Goal: Task Accomplishment & Management: Complete application form

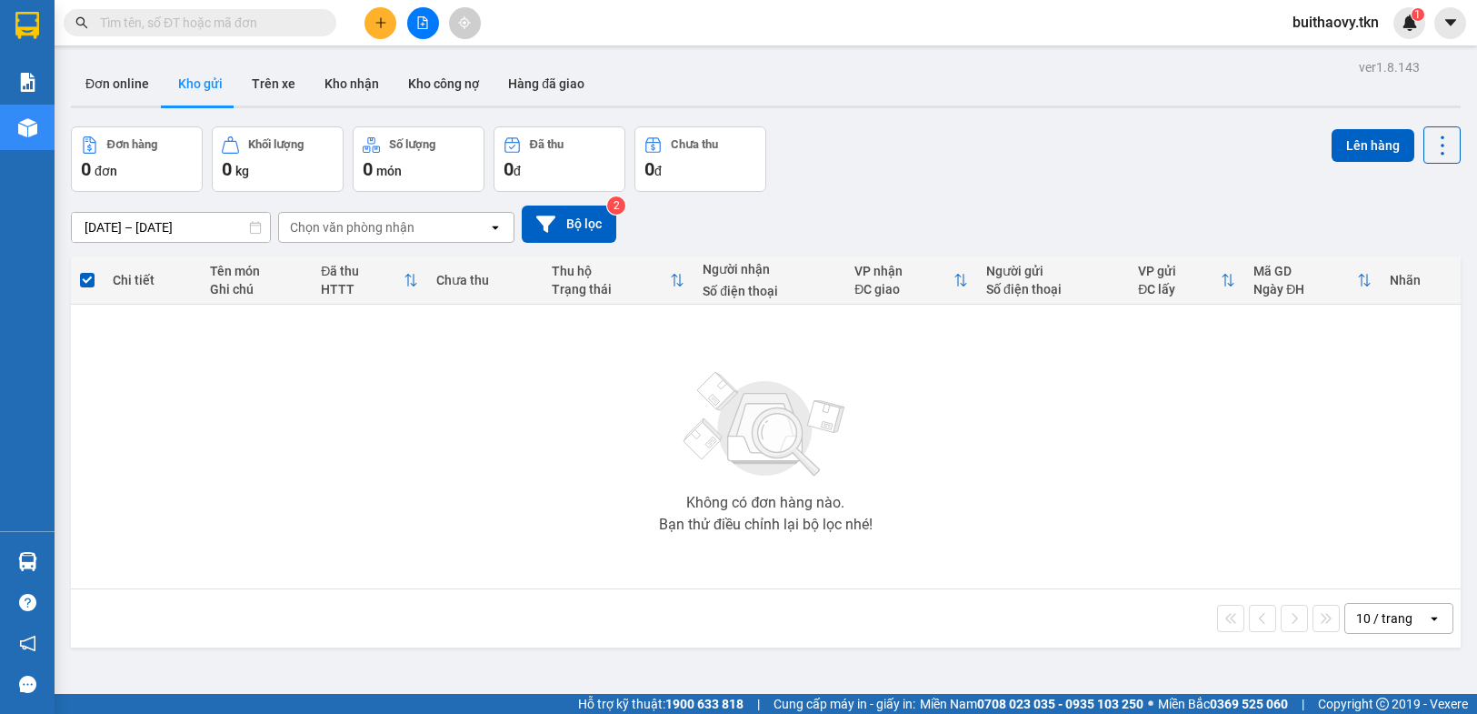
click at [361, 14] on div at bounding box center [423, 23] width 136 height 32
click at [371, 18] on button at bounding box center [381, 23] width 32 height 32
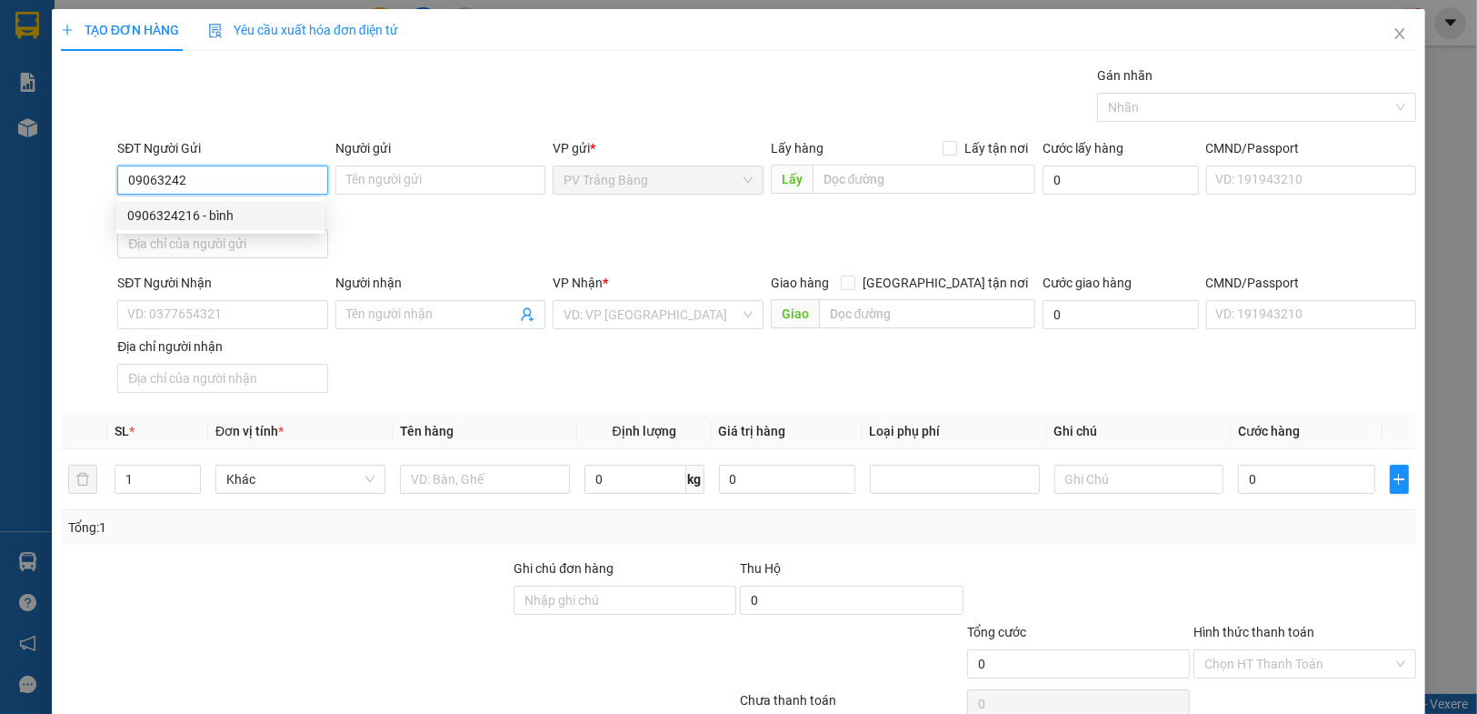
click at [233, 225] on div "0906324216 - bình" at bounding box center [220, 215] width 186 height 20
type input "0906324216"
type input "bình"
type input "0939701668"
type input "ngoan"
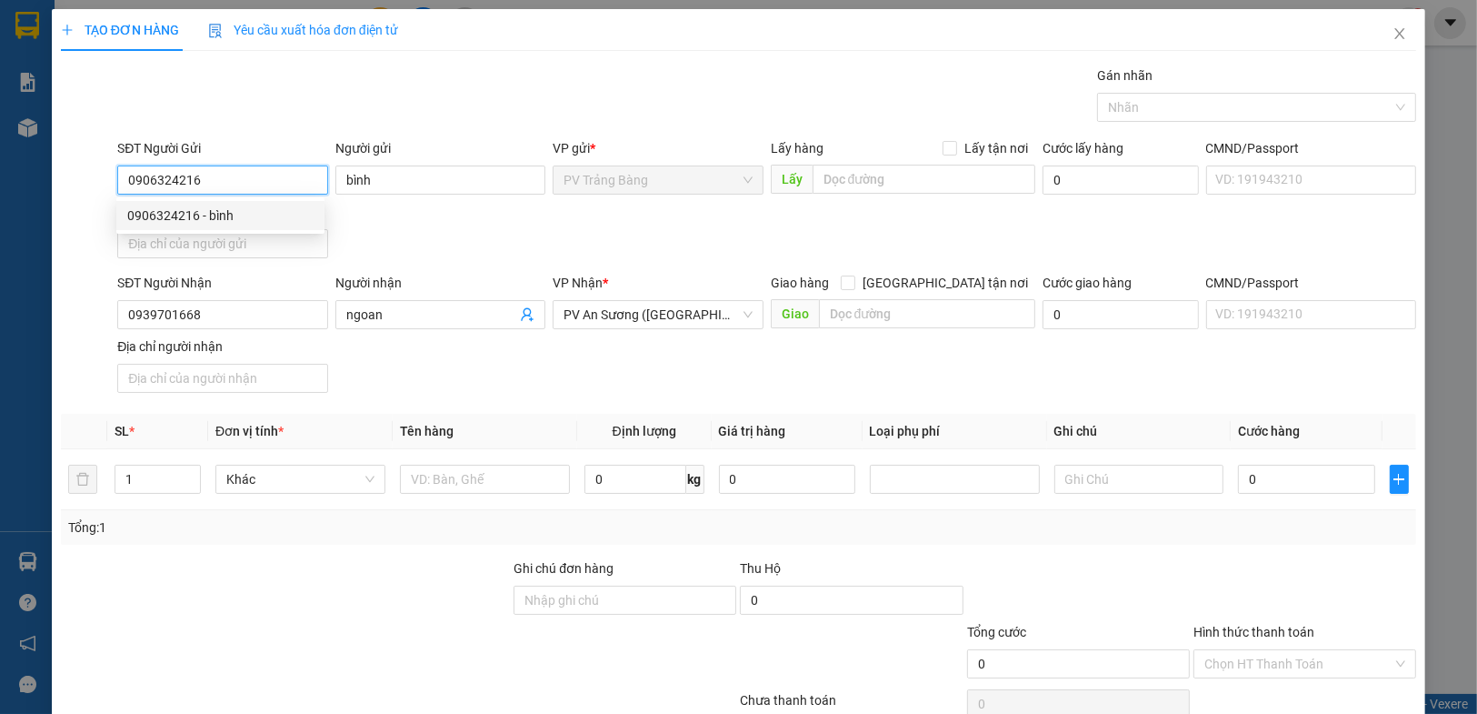
type input "20.000"
type input "0906324216"
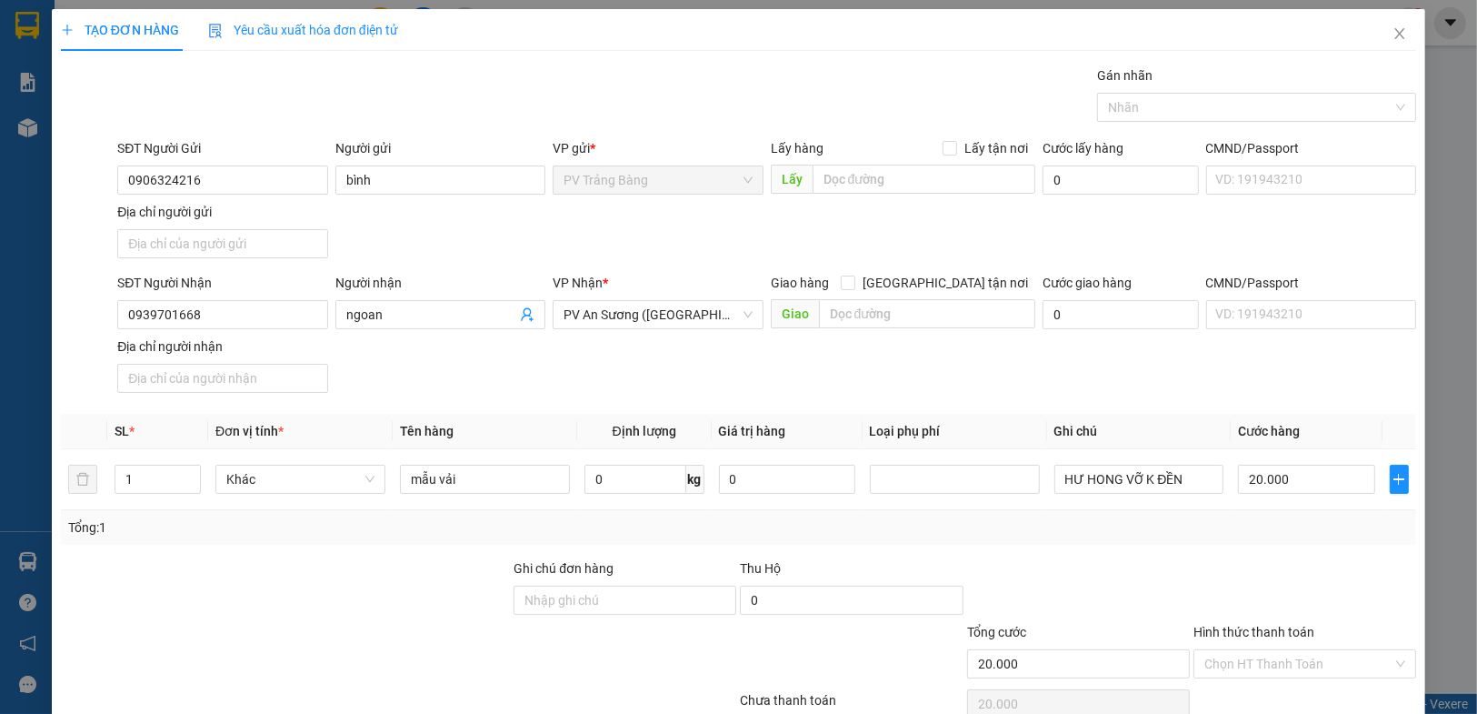
click at [230, 334] on div "SĐT Người Nhận 0939701668" at bounding box center [222, 305] width 210 height 64
click at [233, 322] on input "0939701668" at bounding box center [222, 314] width 210 height 29
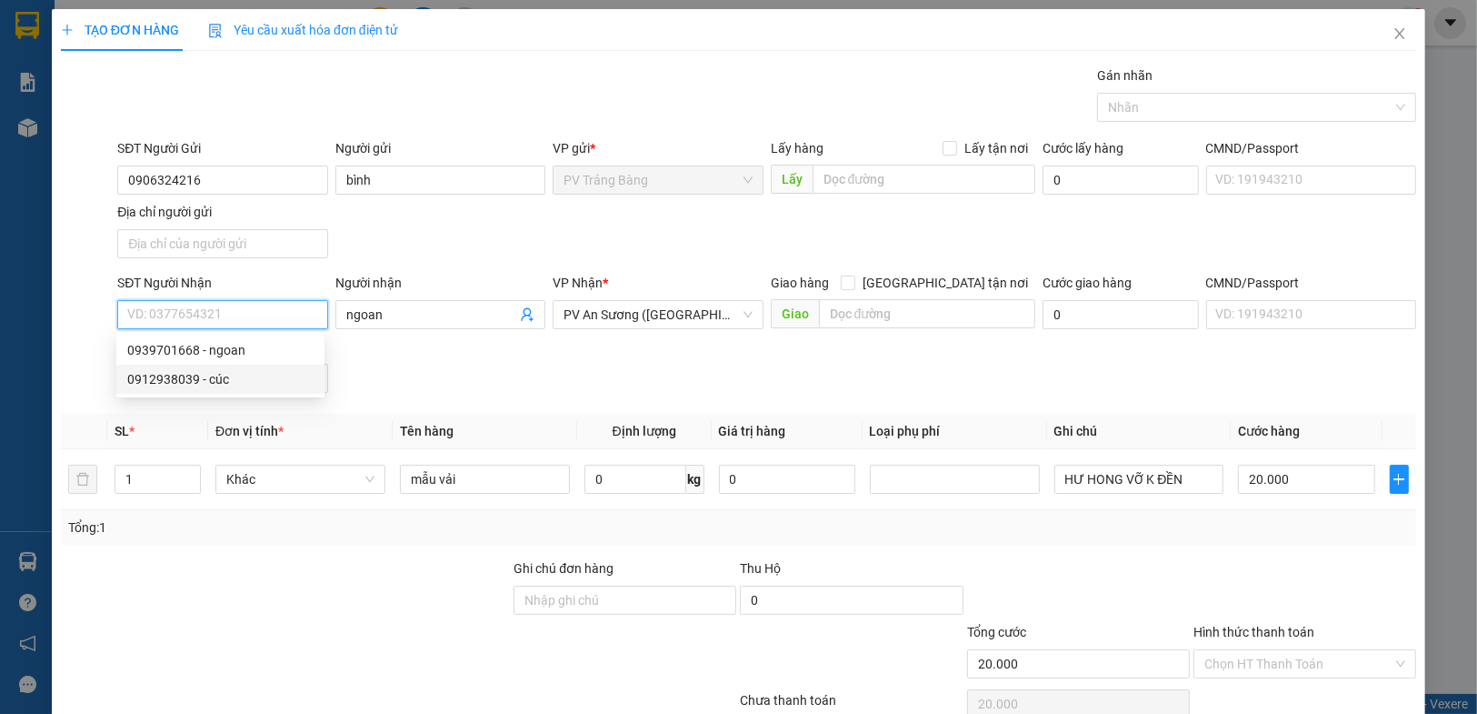
click at [223, 384] on div "0912938039 - cúc" at bounding box center [220, 379] width 186 height 20
type input "0912938039"
type input "cúc"
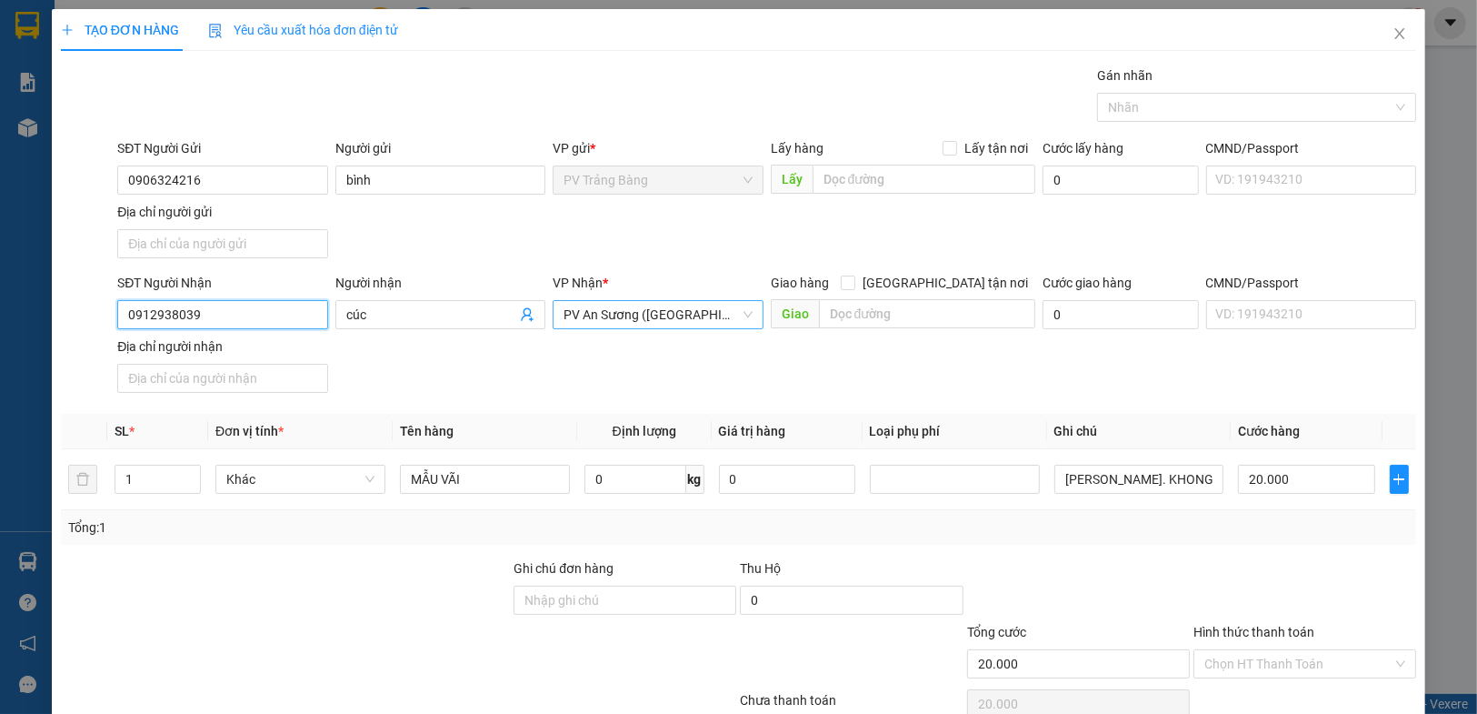
click at [595, 311] on span "PV An Sương ([GEOGRAPHIC_DATA])" at bounding box center [658, 314] width 188 height 27
type input "0912938039"
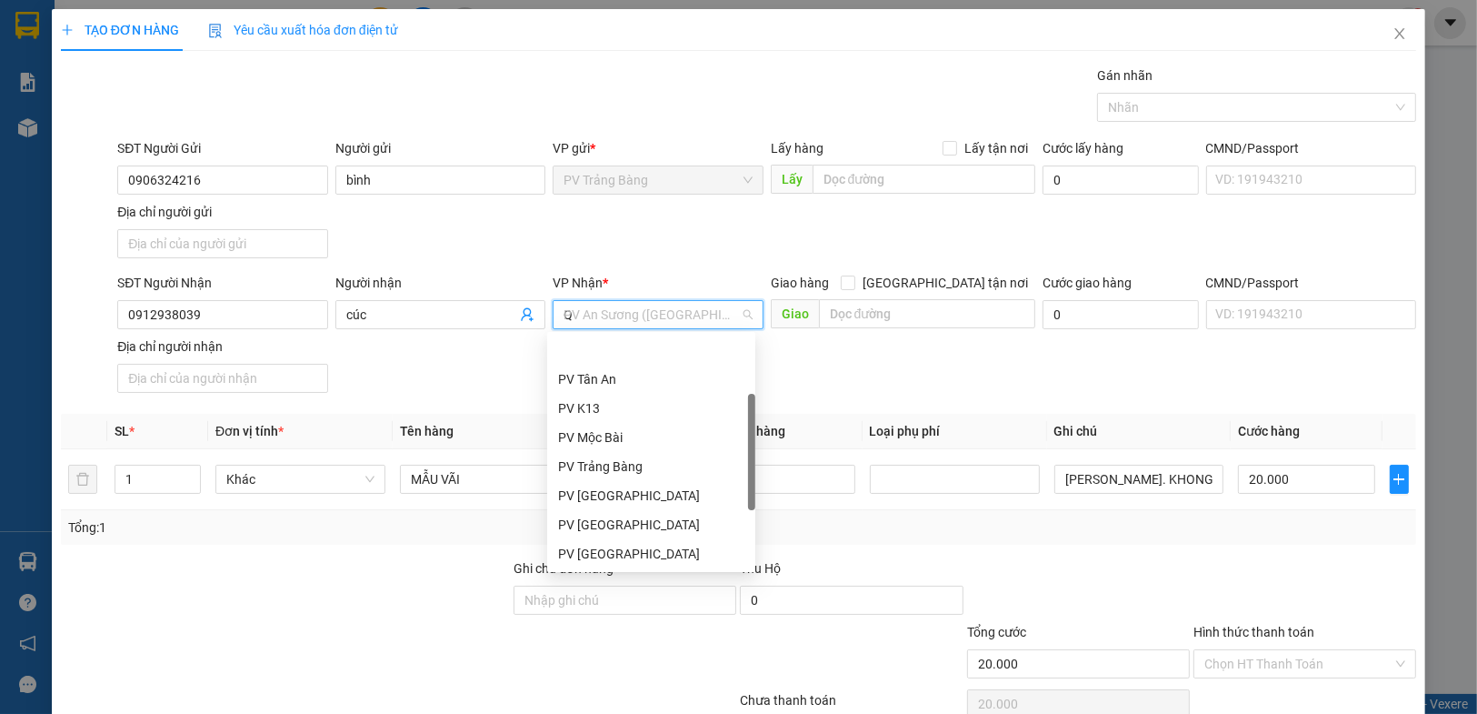
type input "Q1"
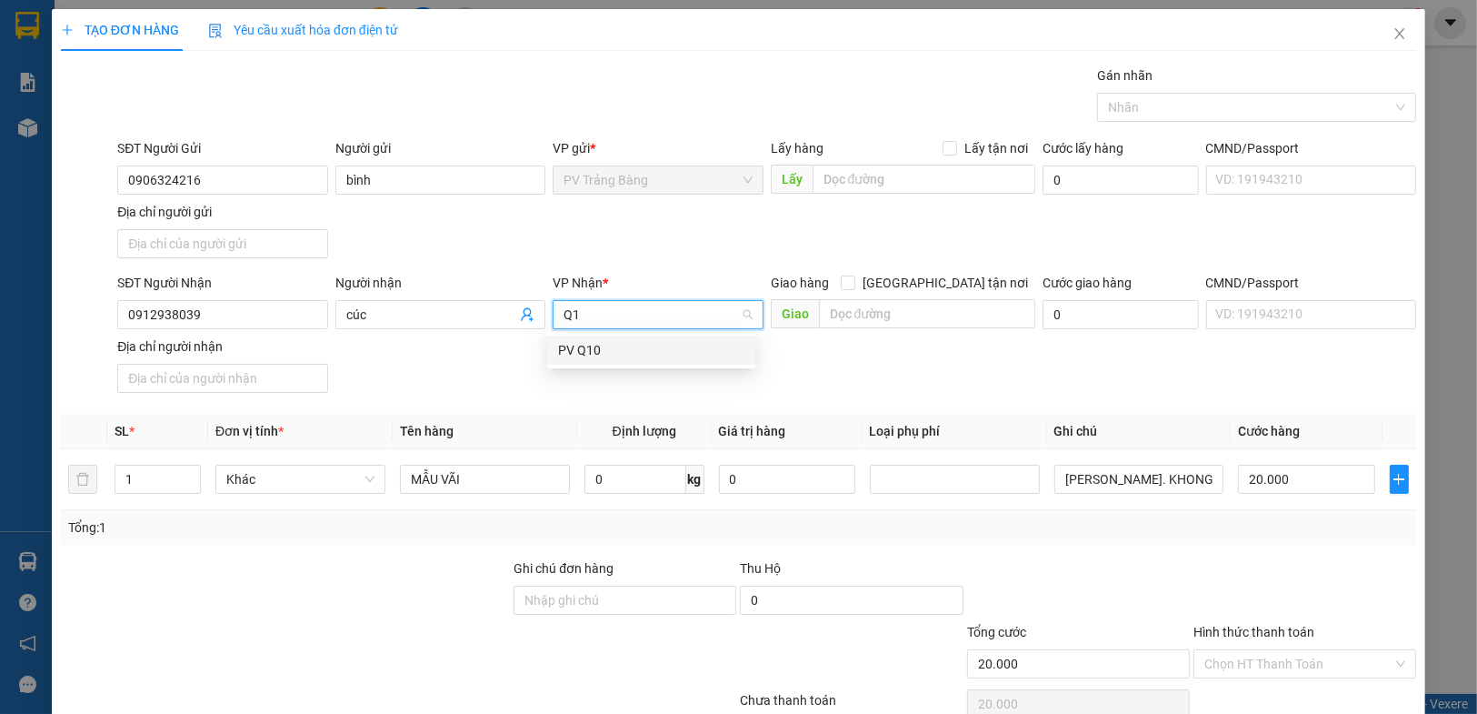
click at [594, 350] on div "PV Q10" at bounding box center [651, 350] width 186 height 20
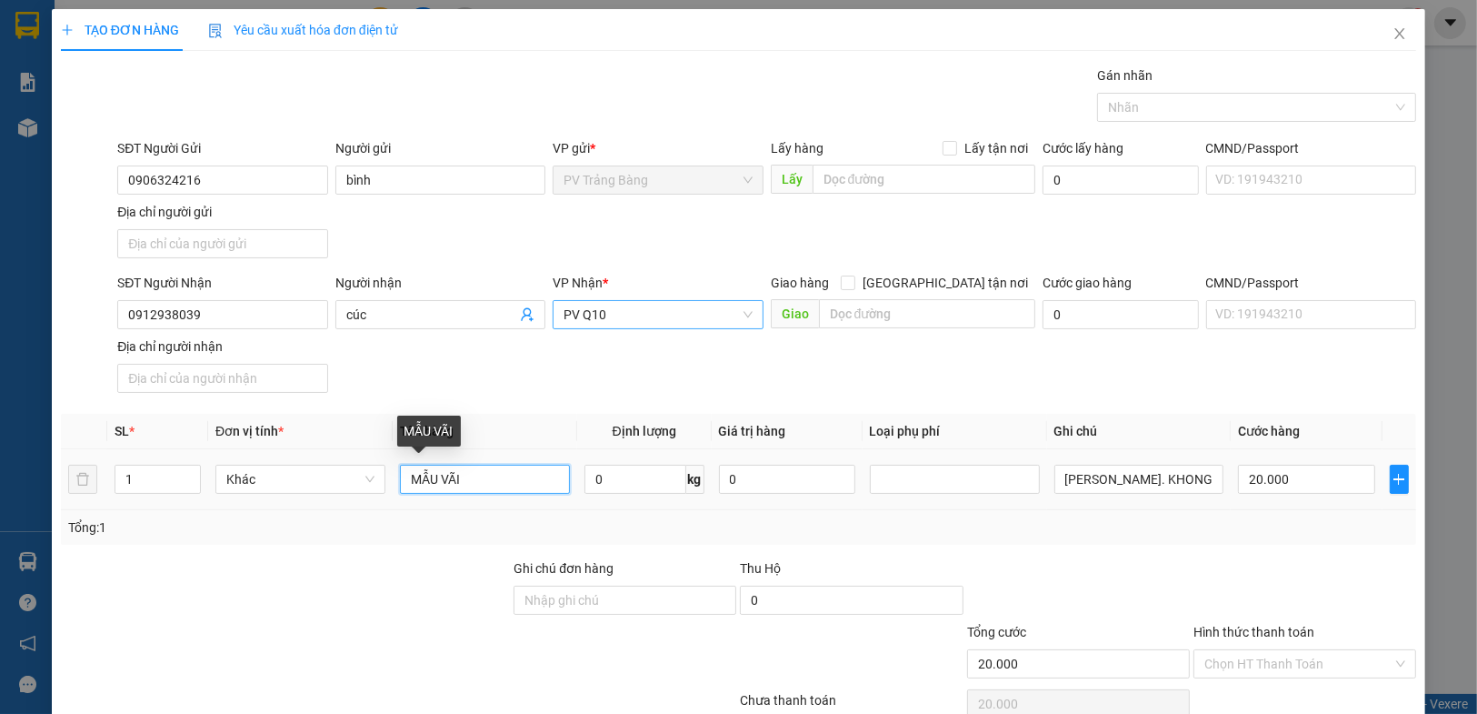
click at [485, 471] on input "MẪU VÃI" at bounding box center [485, 479] width 170 height 29
type input "M"
type input "1 THÙNG MẪU NƯỚC ÉP"
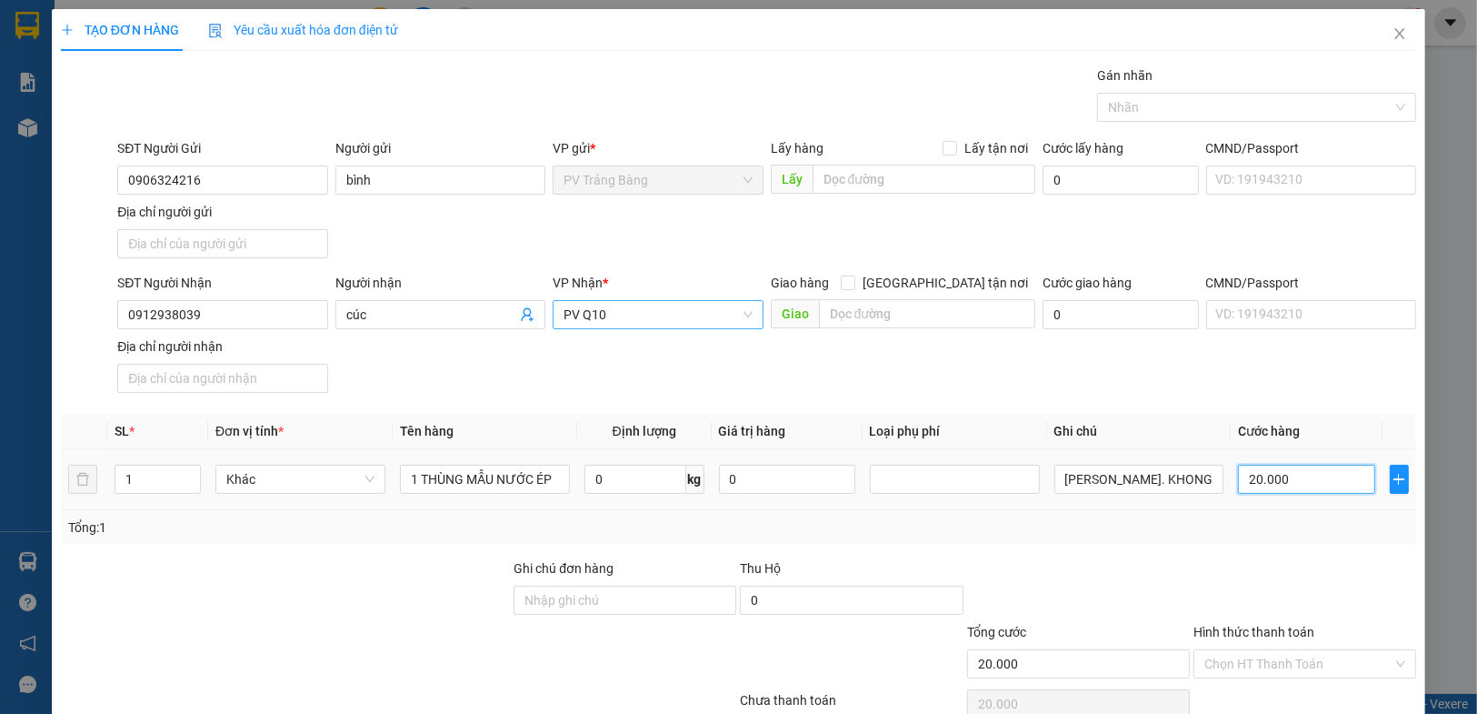
click at [1241, 473] on input "20.000" at bounding box center [1306, 479] width 136 height 29
type input "3"
type input "30"
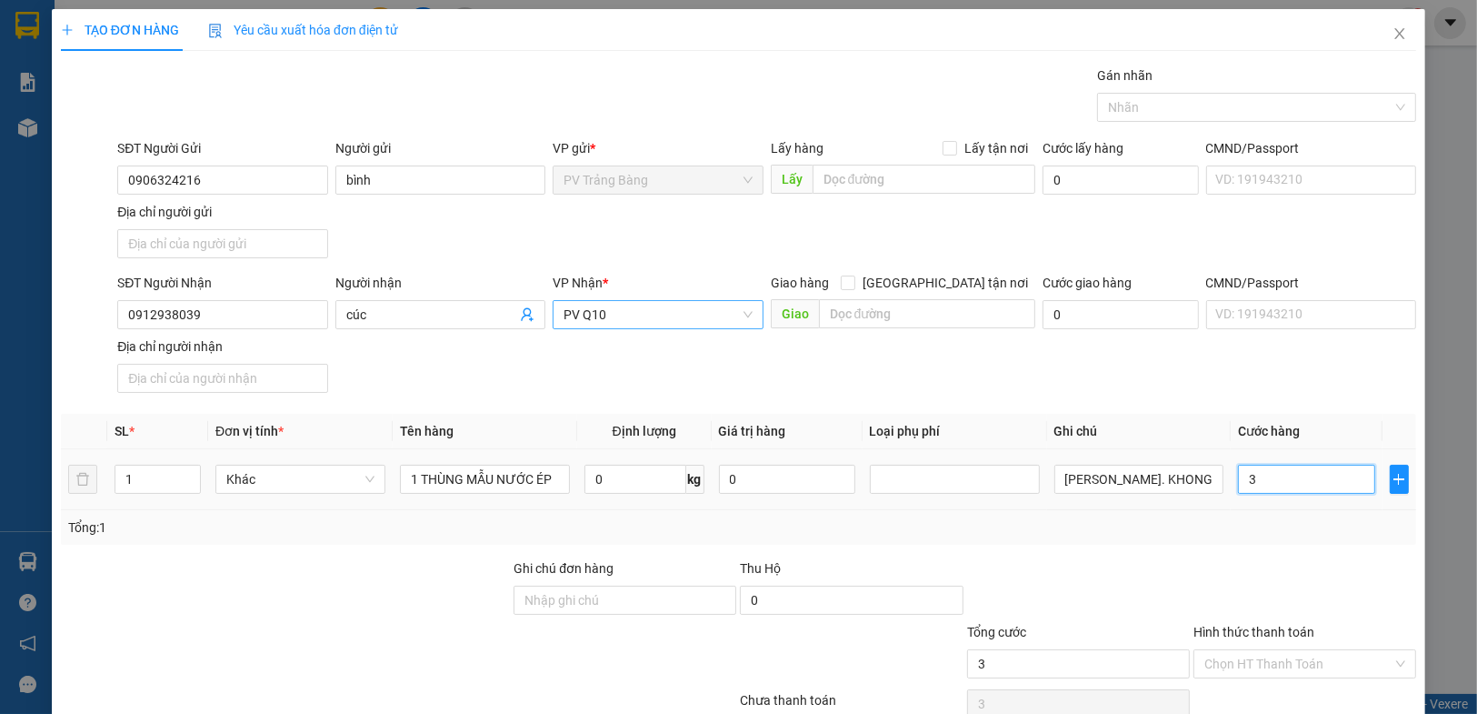
type input "30"
type input "300"
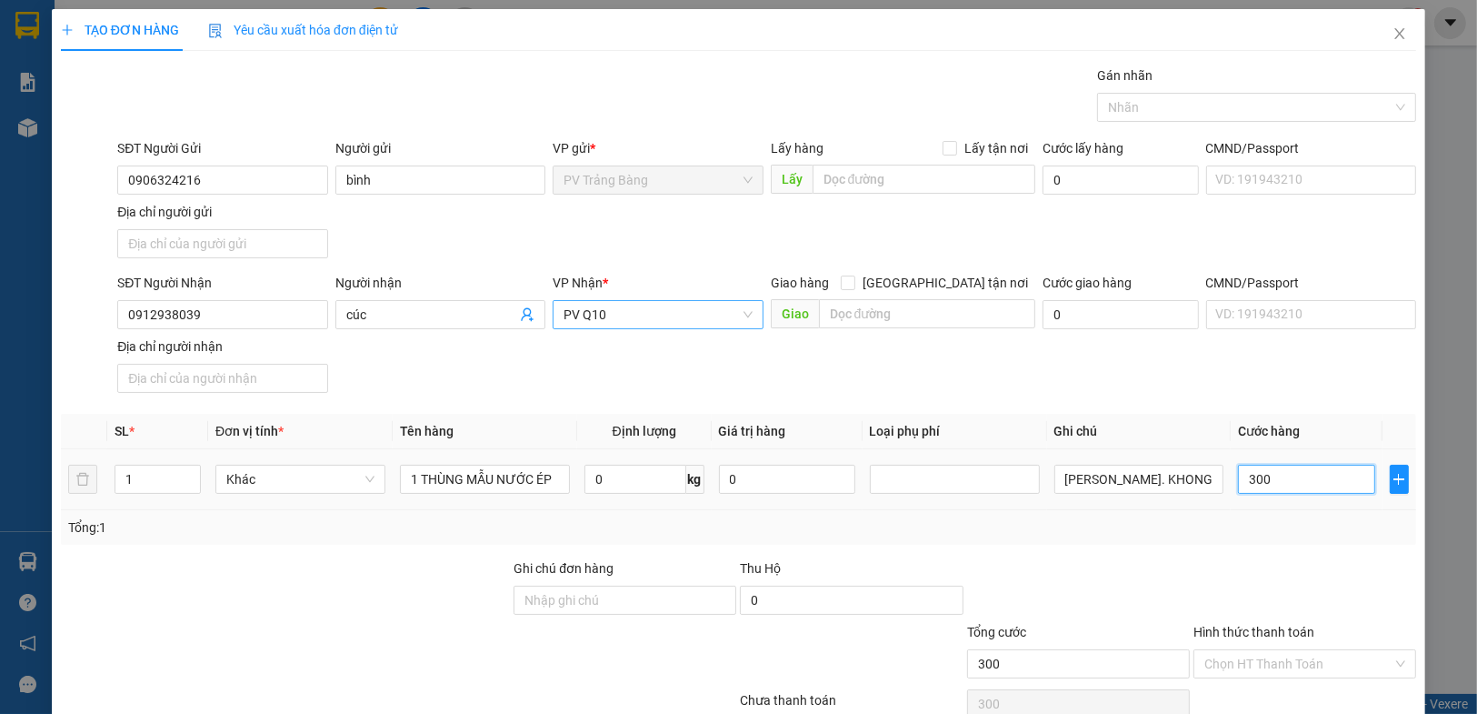
type input "3.000"
type input "30.000"
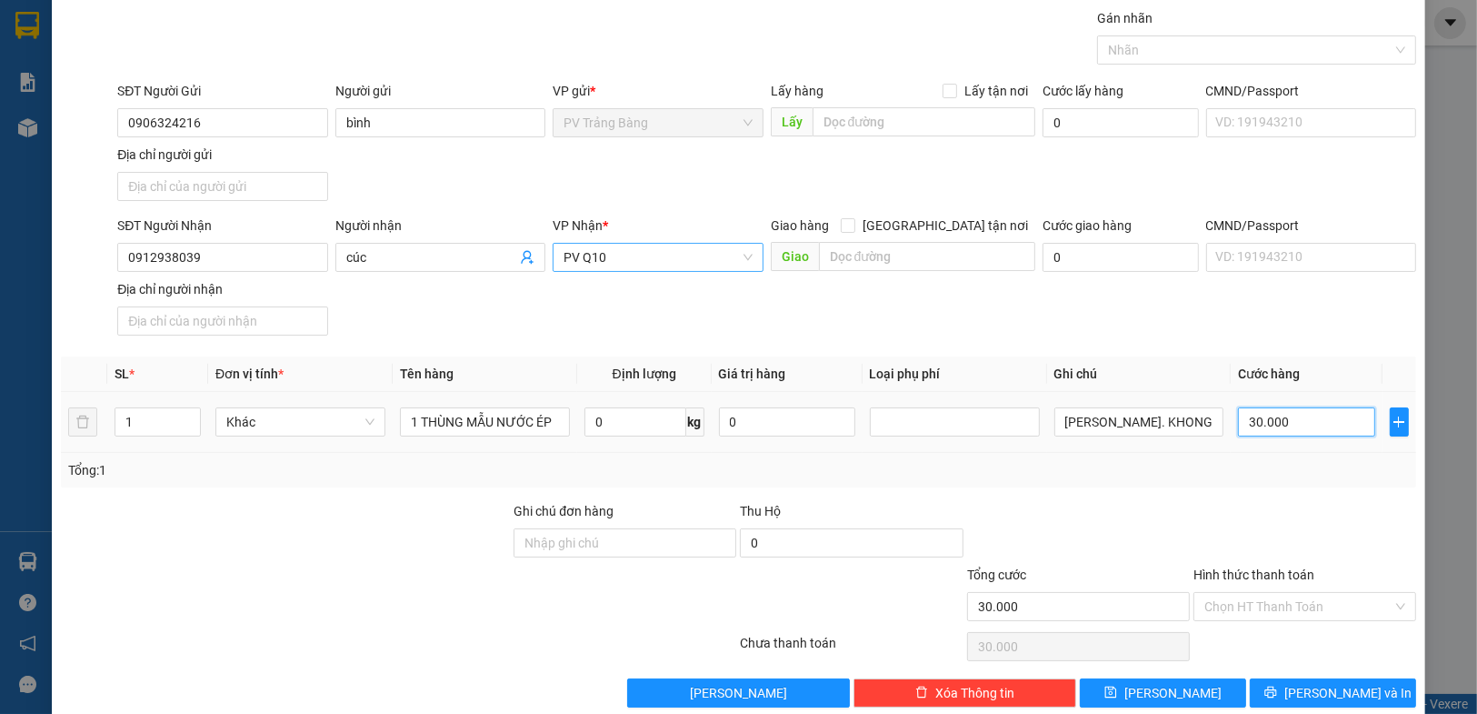
scroll to position [84, 0]
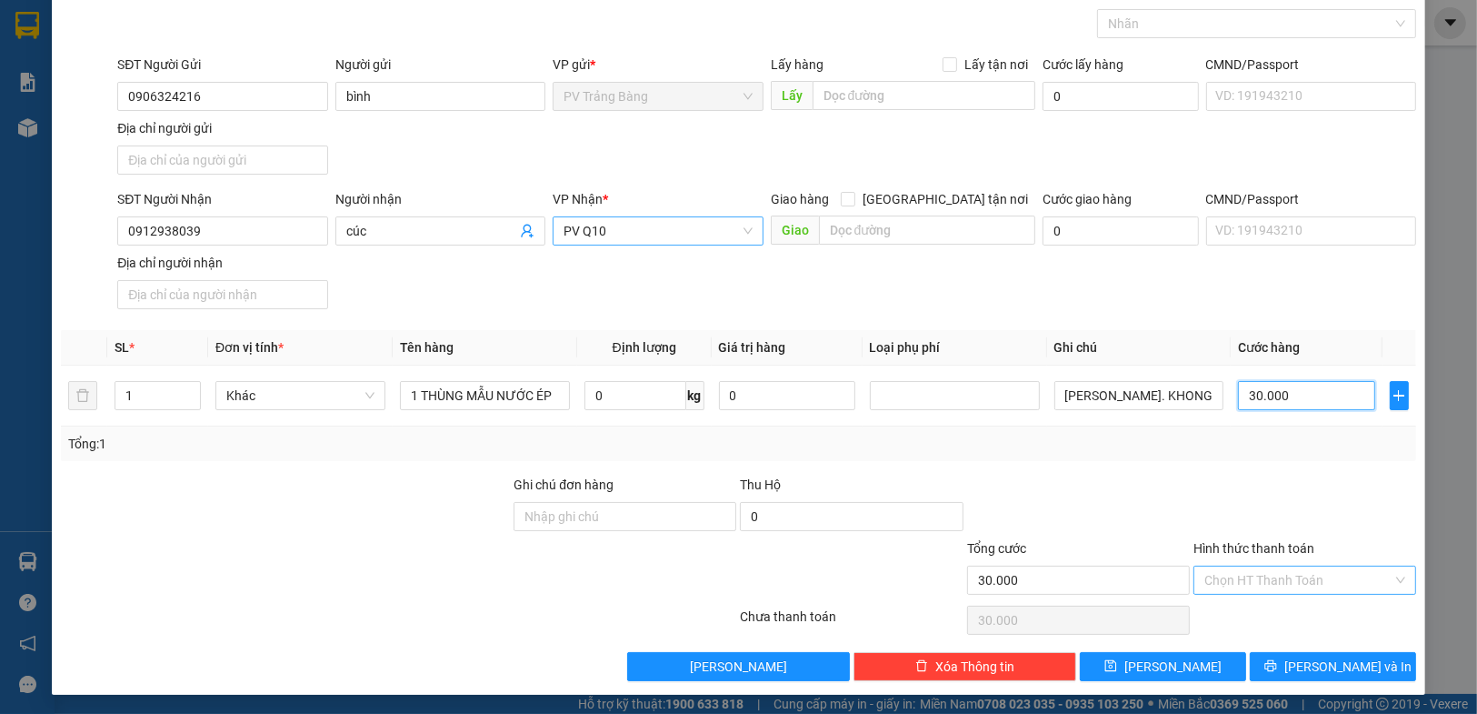
type input "30.000"
click at [1277, 571] on input "Hình thức thanh toán" at bounding box center [1299, 579] width 188 height 27
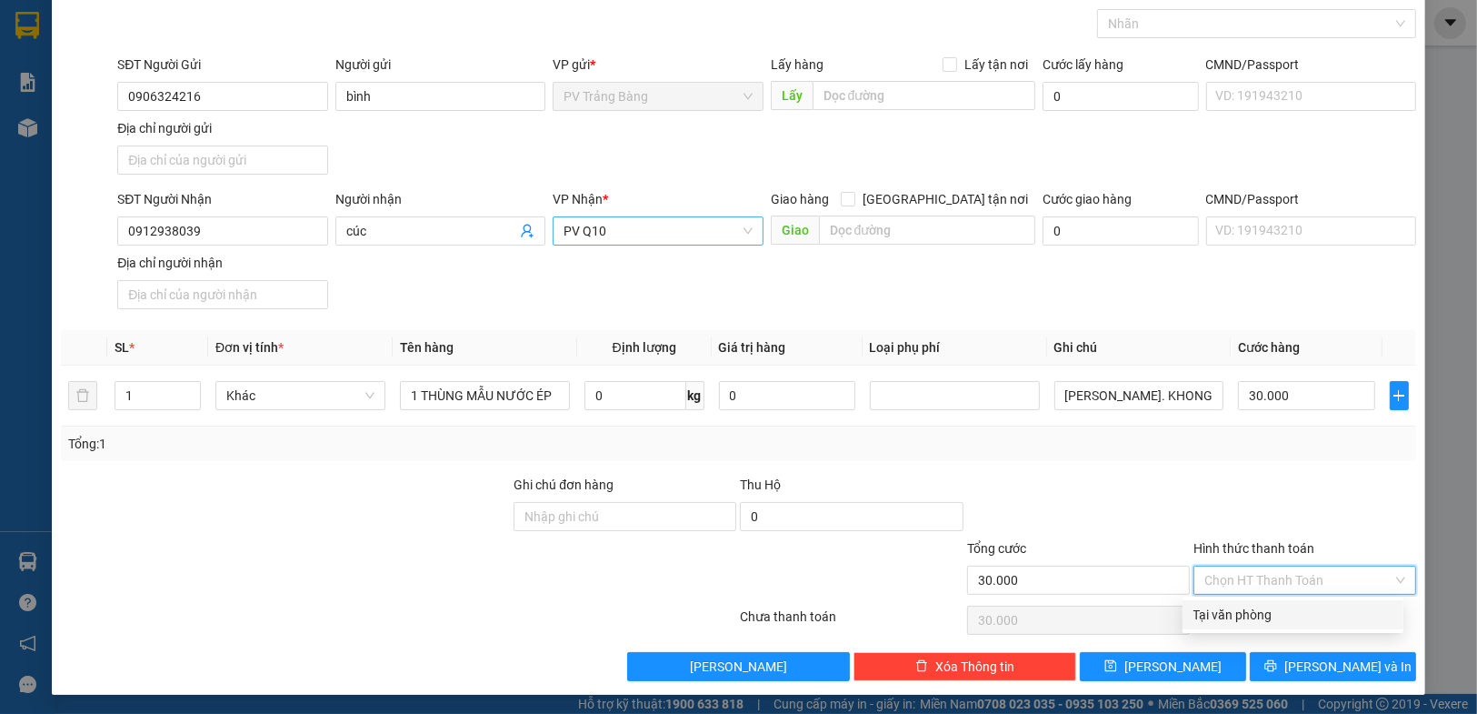
click at [1276, 624] on div "Tại văn phòng" at bounding box center [1293, 615] width 199 height 20
type input "0"
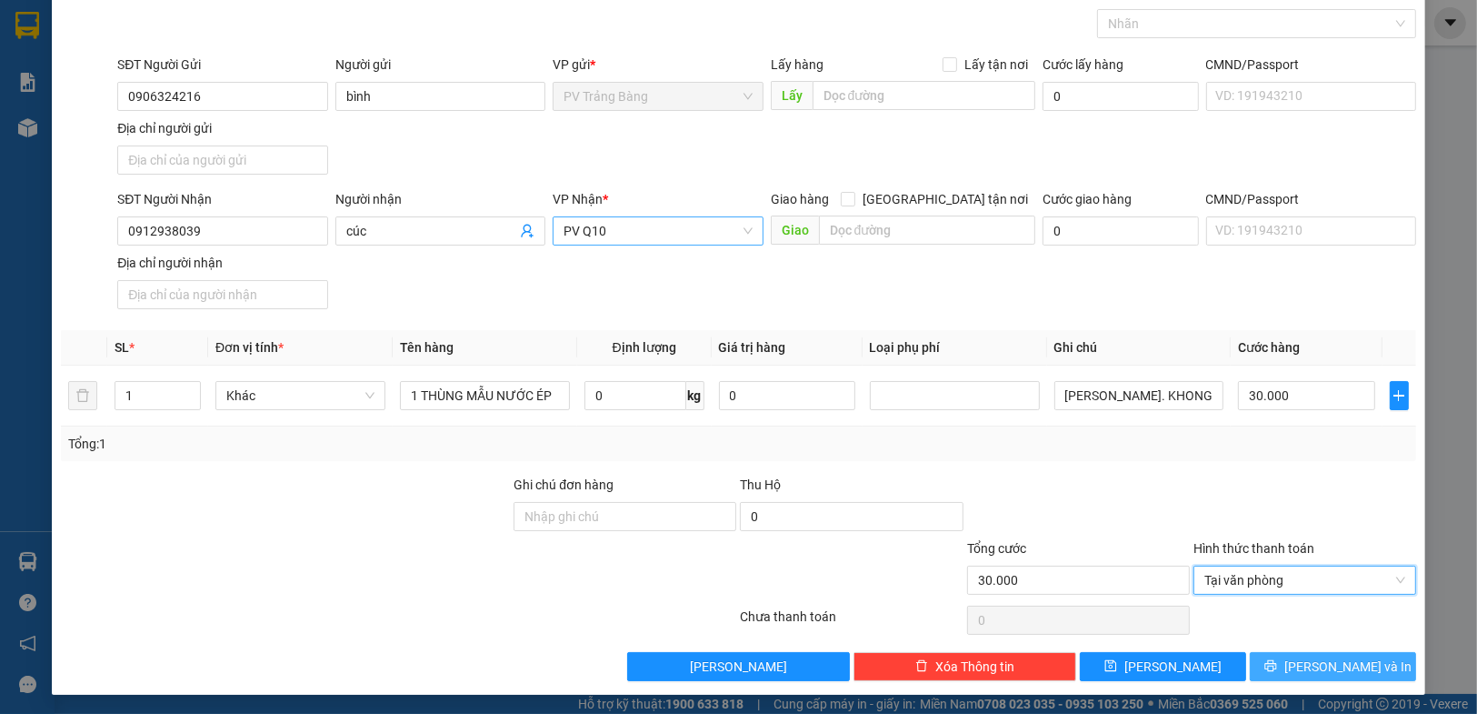
click at [1277, 672] on span "printer" at bounding box center [1271, 666] width 13 height 15
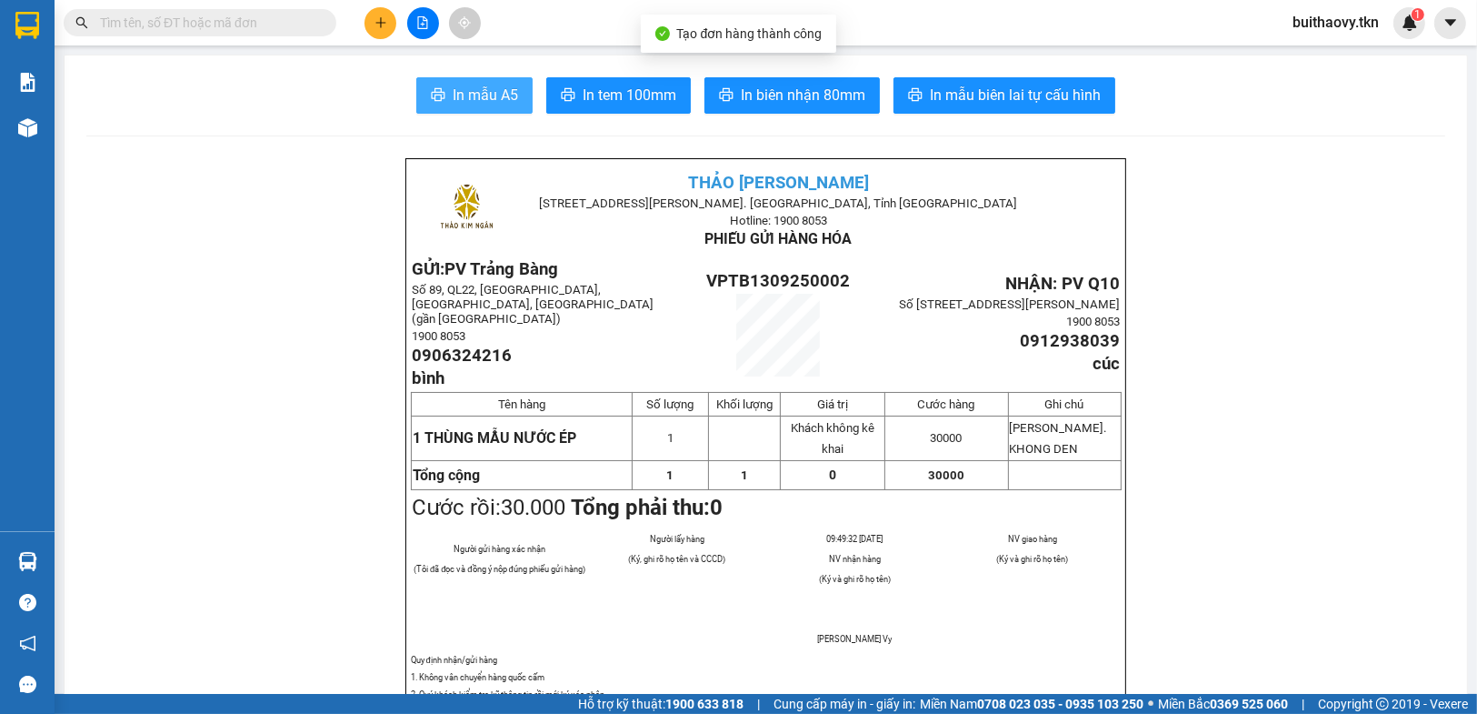
click at [495, 101] on span "In mẫu A5" at bounding box center [485, 95] width 65 height 23
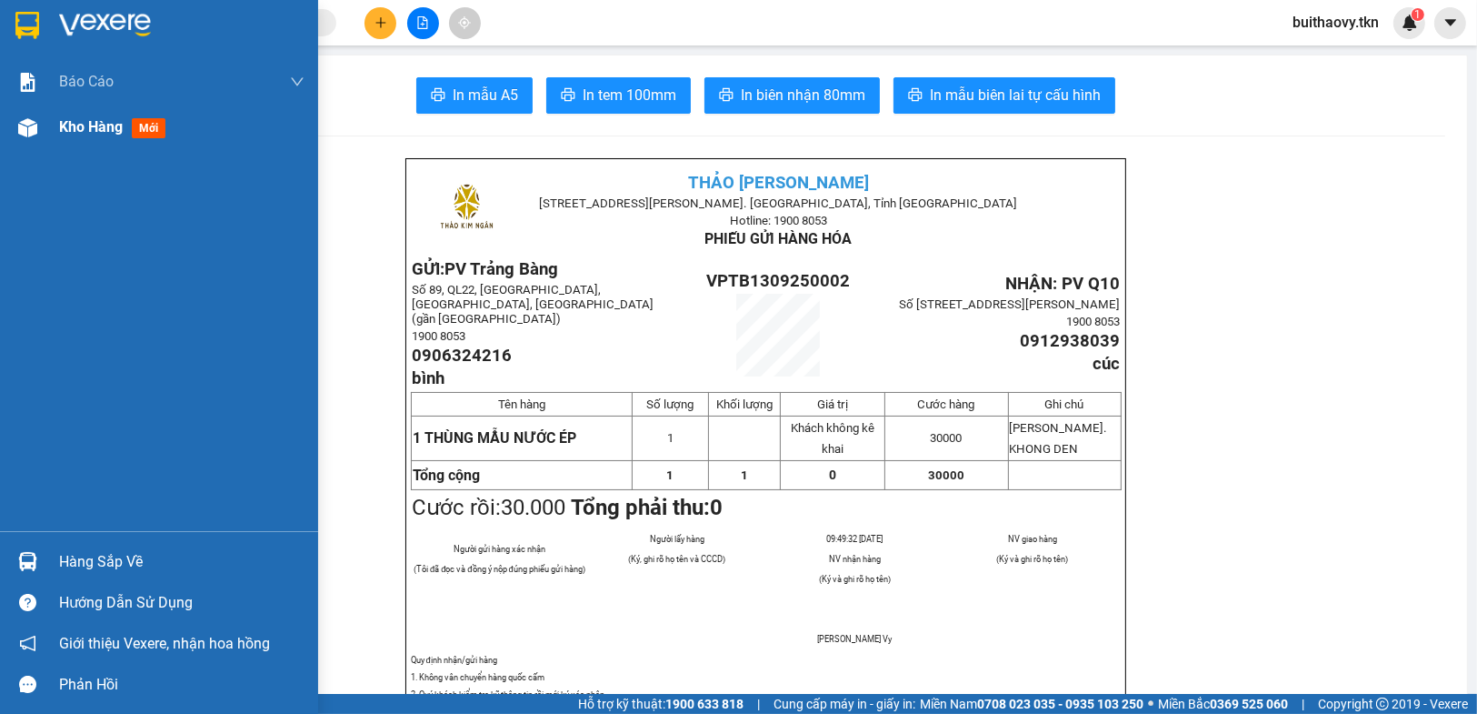
drag, startPoint x: 33, startPoint y: 129, endPoint x: 125, endPoint y: 142, distance: 93.6
click at [34, 128] on img at bounding box center [27, 127] width 19 height 19
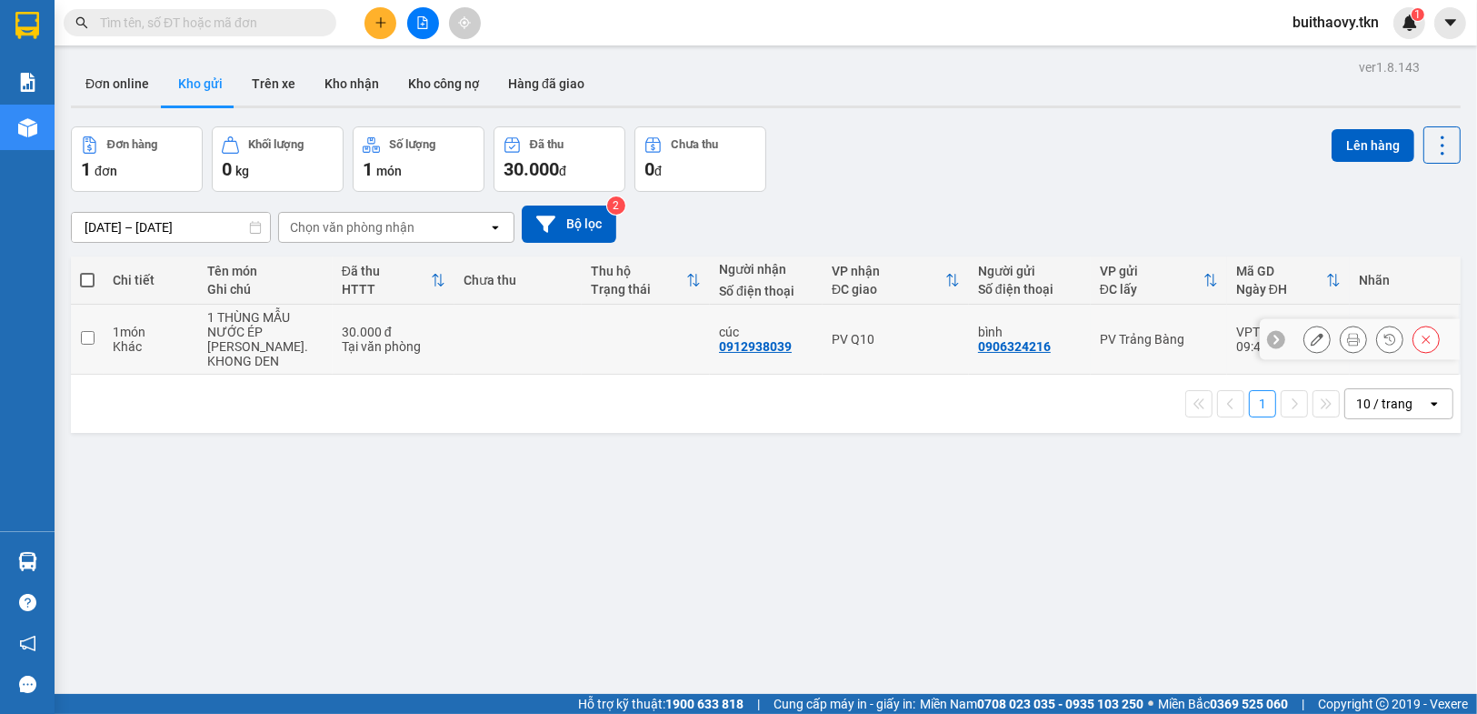
click at [655, 339] on td at bounding box center [646, 340] width 128 height 70
checkbox input "true"
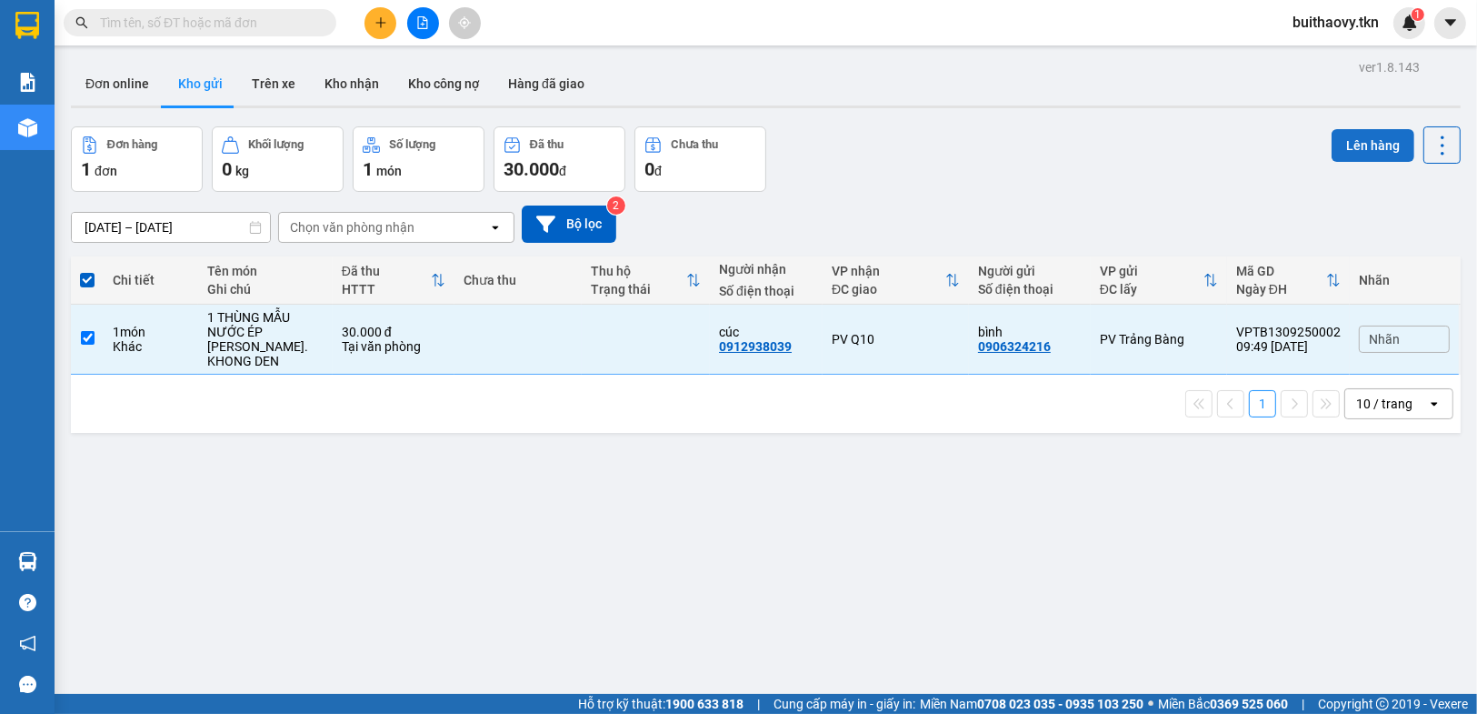
click at [1353, 139] on button "Lên hàng" at bounding box center [1373, 145] width 83 height 33
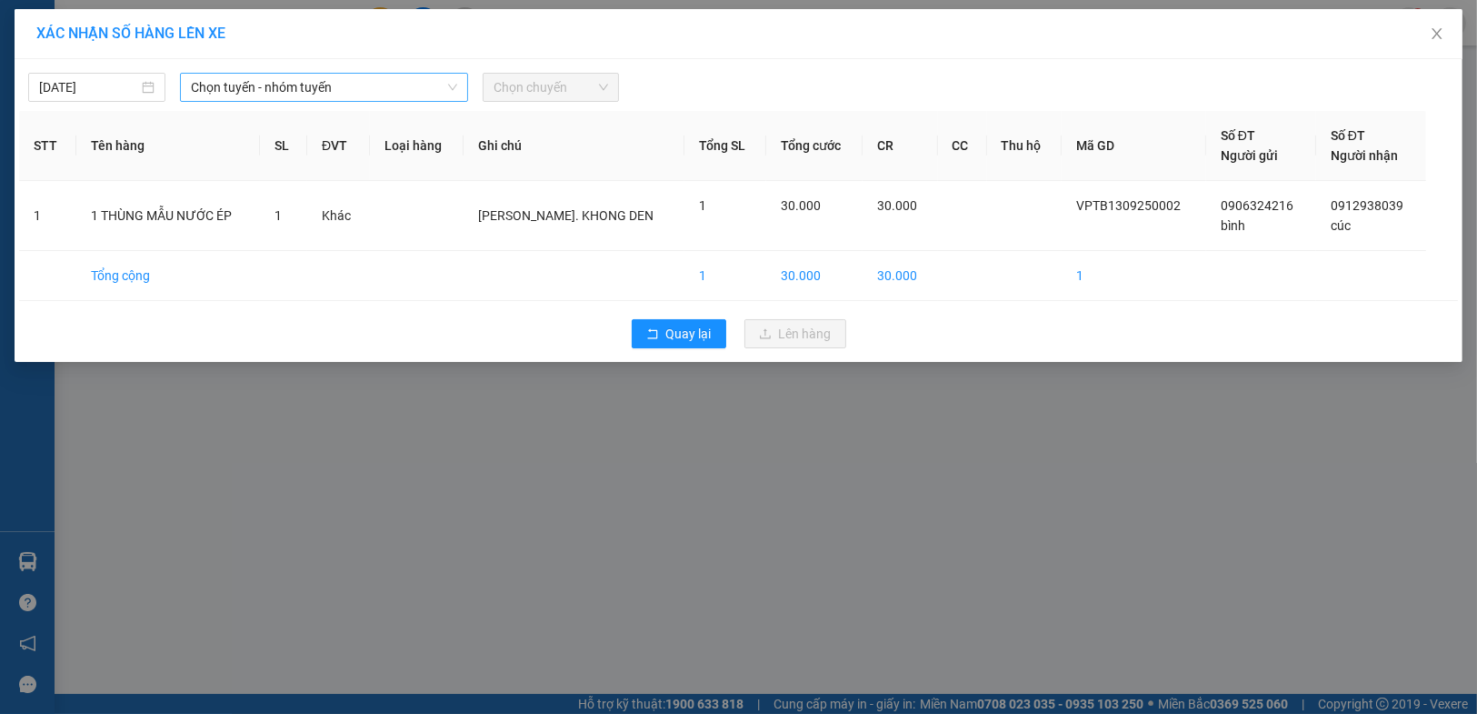
click at [315, 90] on span "Chọn tuyến - nhóm tuyến" at bounding box center [324, 87] width 266 height 27
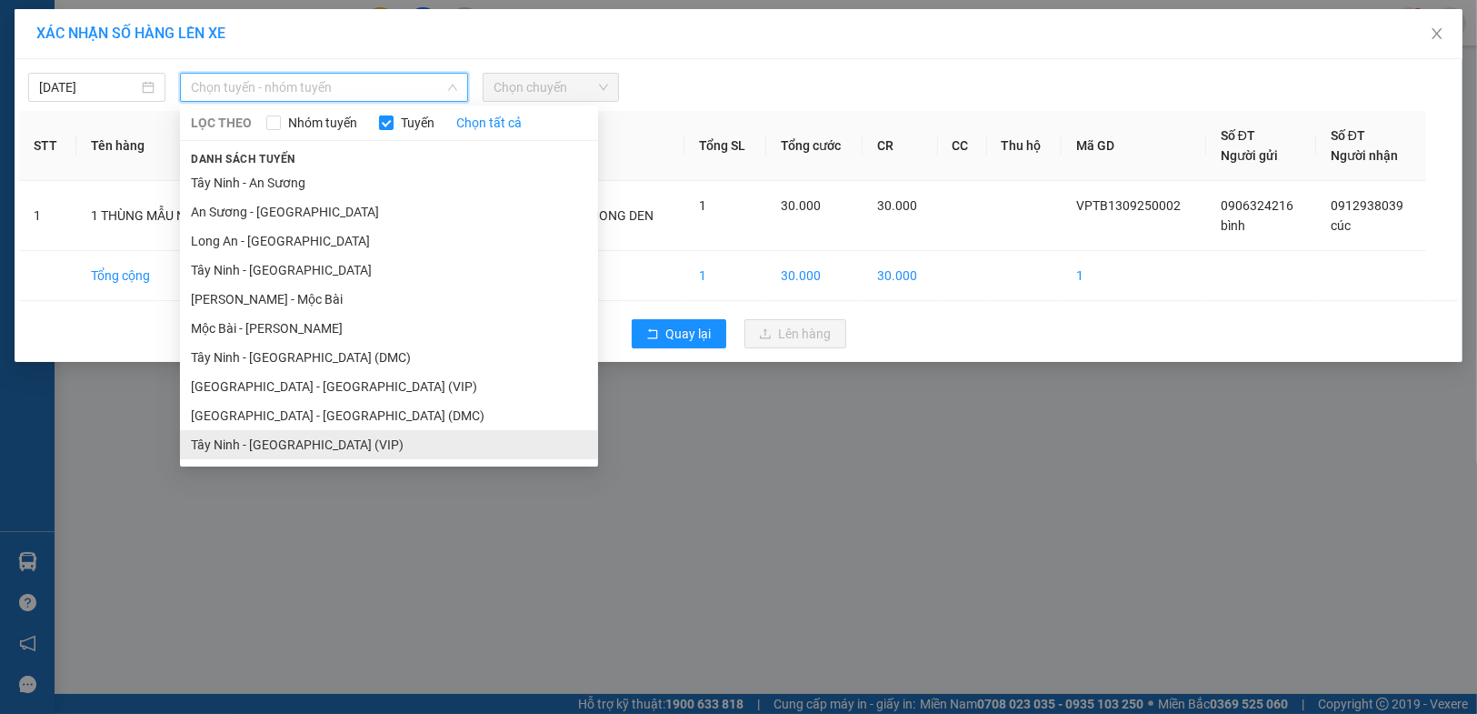
click at [307, 449] on li "Tây Ninh - [GEOGRAPHIC_DATA] (VIP)" at bounding box center [389, 444] width 418 height 29
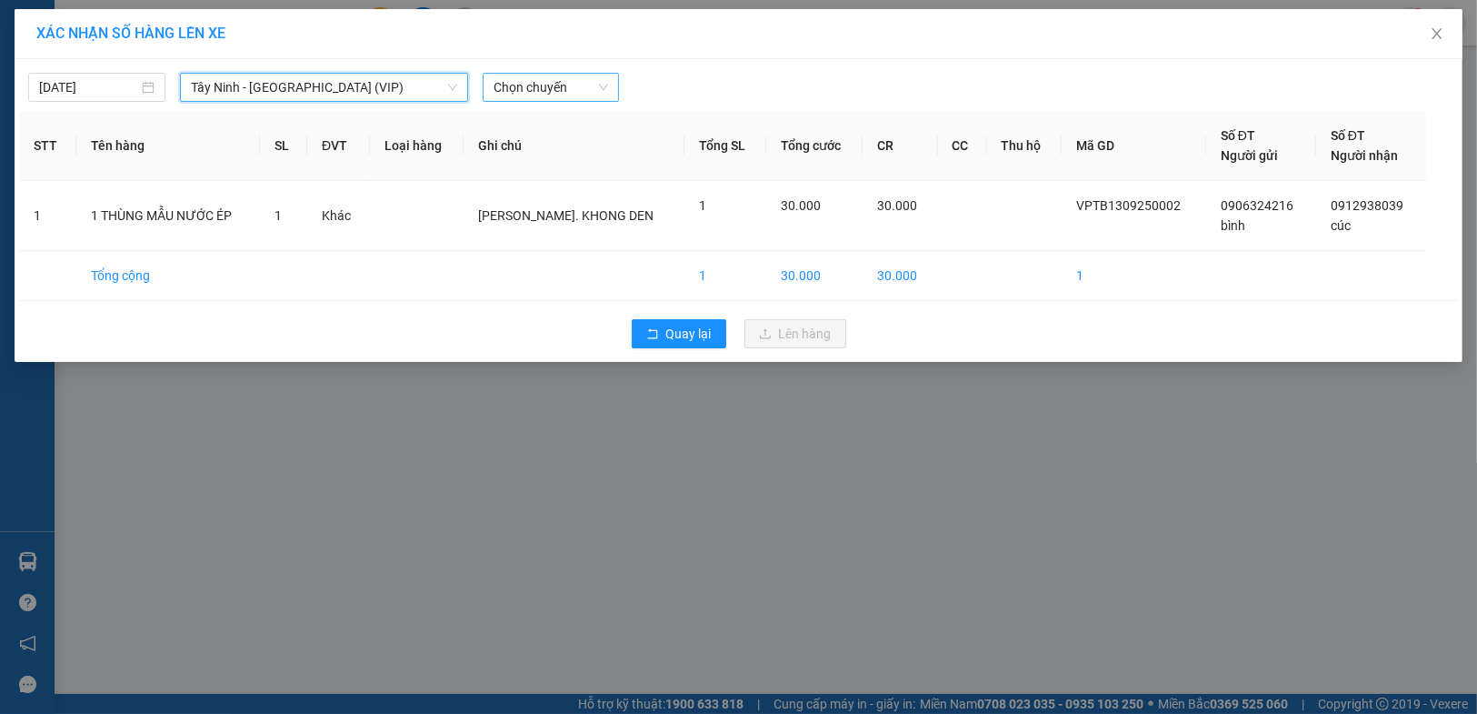
click at [533, 86] on span "Chọn chuyến" at bounding box center [551, 87] width 115 height 27
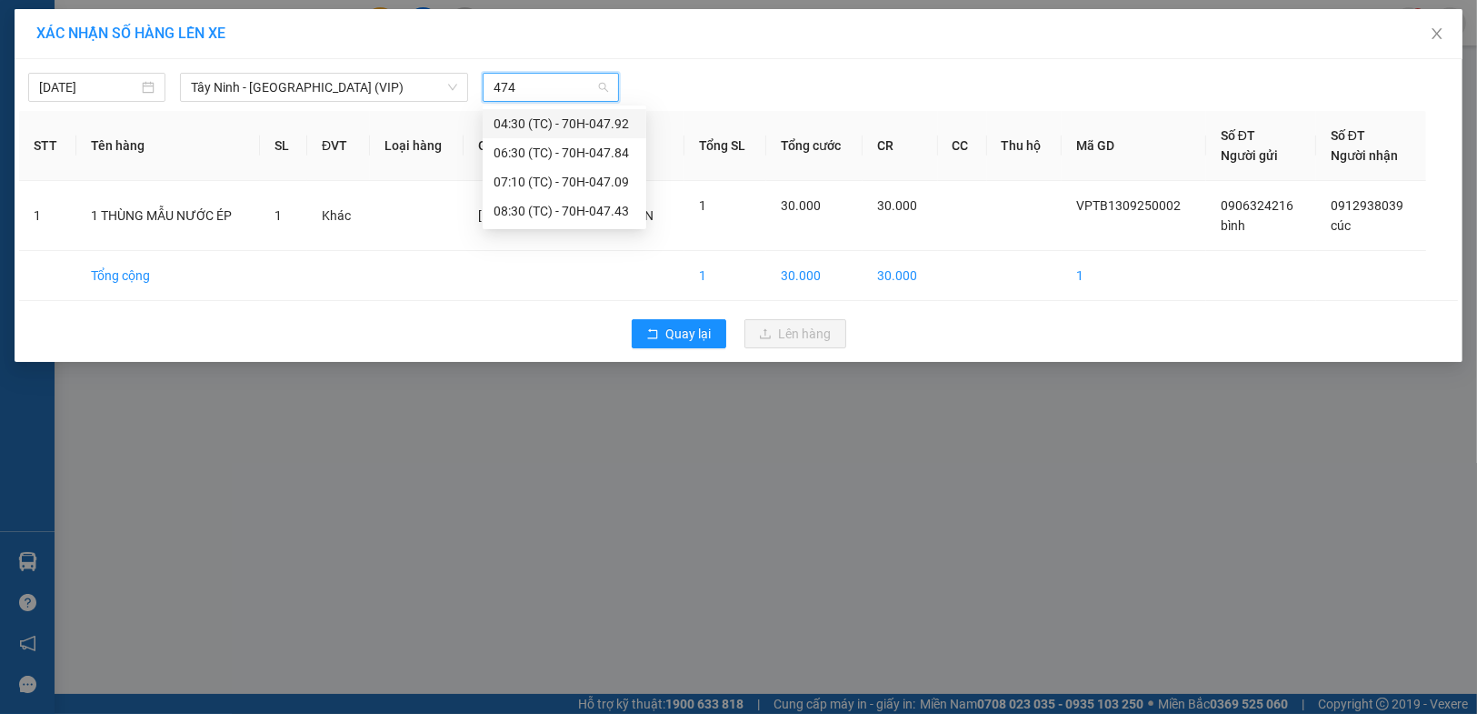
type input "4743"
click at [545, 128] on div "08:30 (TC) - 70H-047.43" at bounding box center [565, 124] width 142 height 20
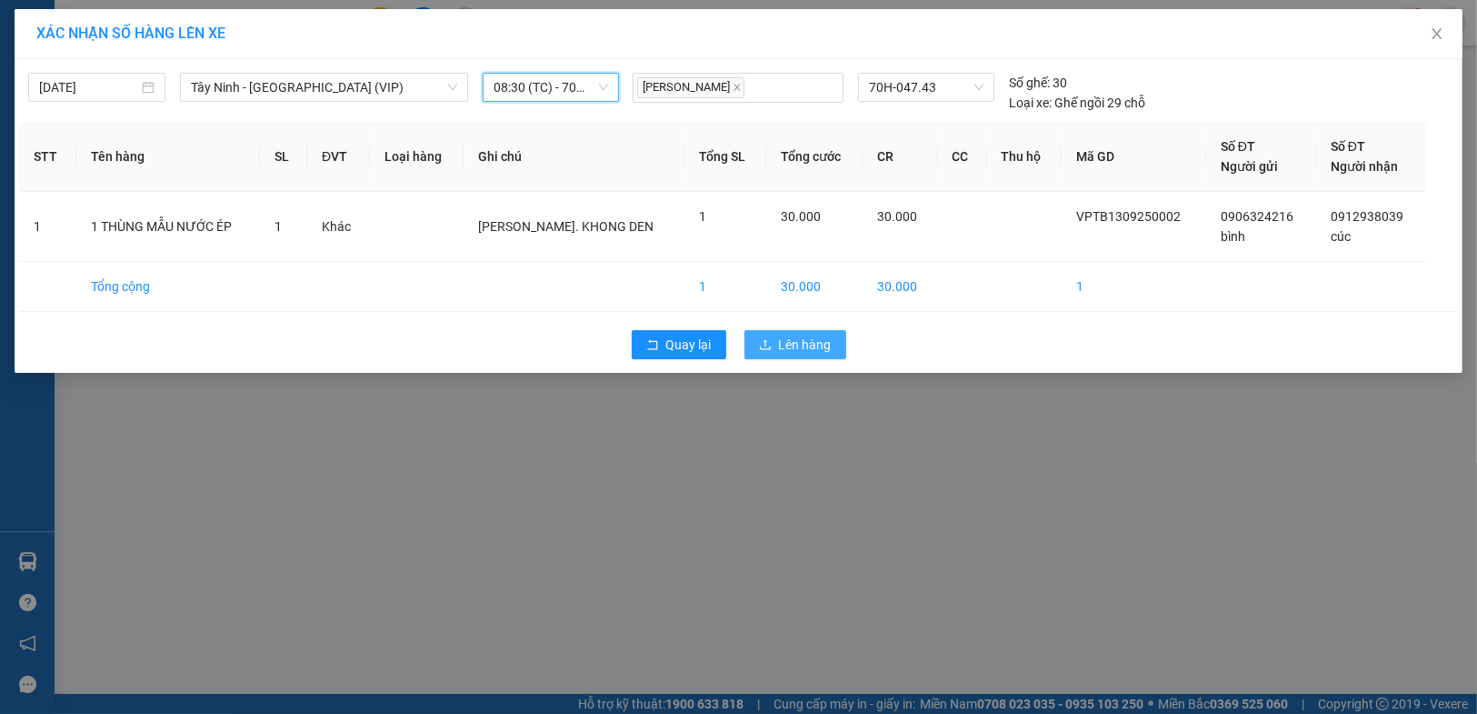
click at [758, 334] on button "Lên hàng" at bounding box center [796, 344] width 102 height 29
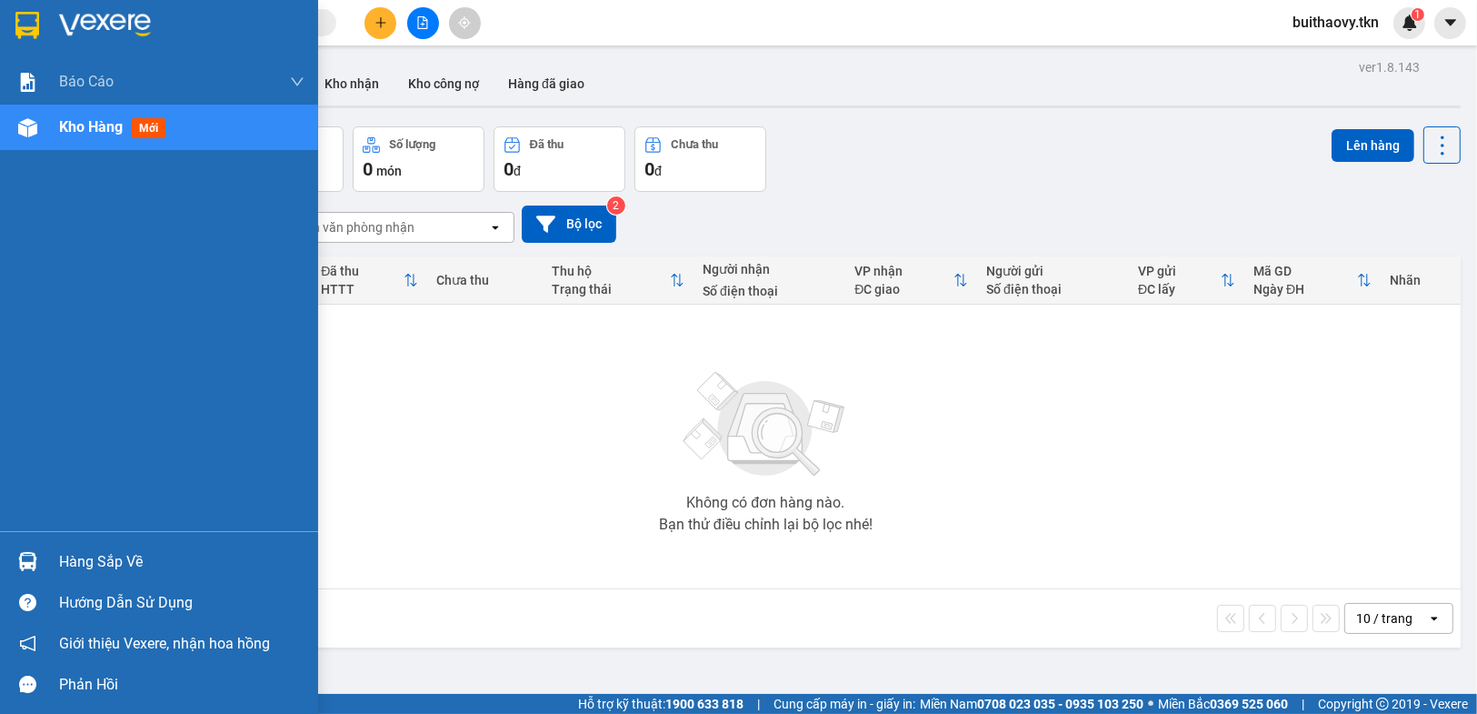
click at [1, 544] on div "Hàng sắp về" at bounding box center [159, 561] width 318 height 41
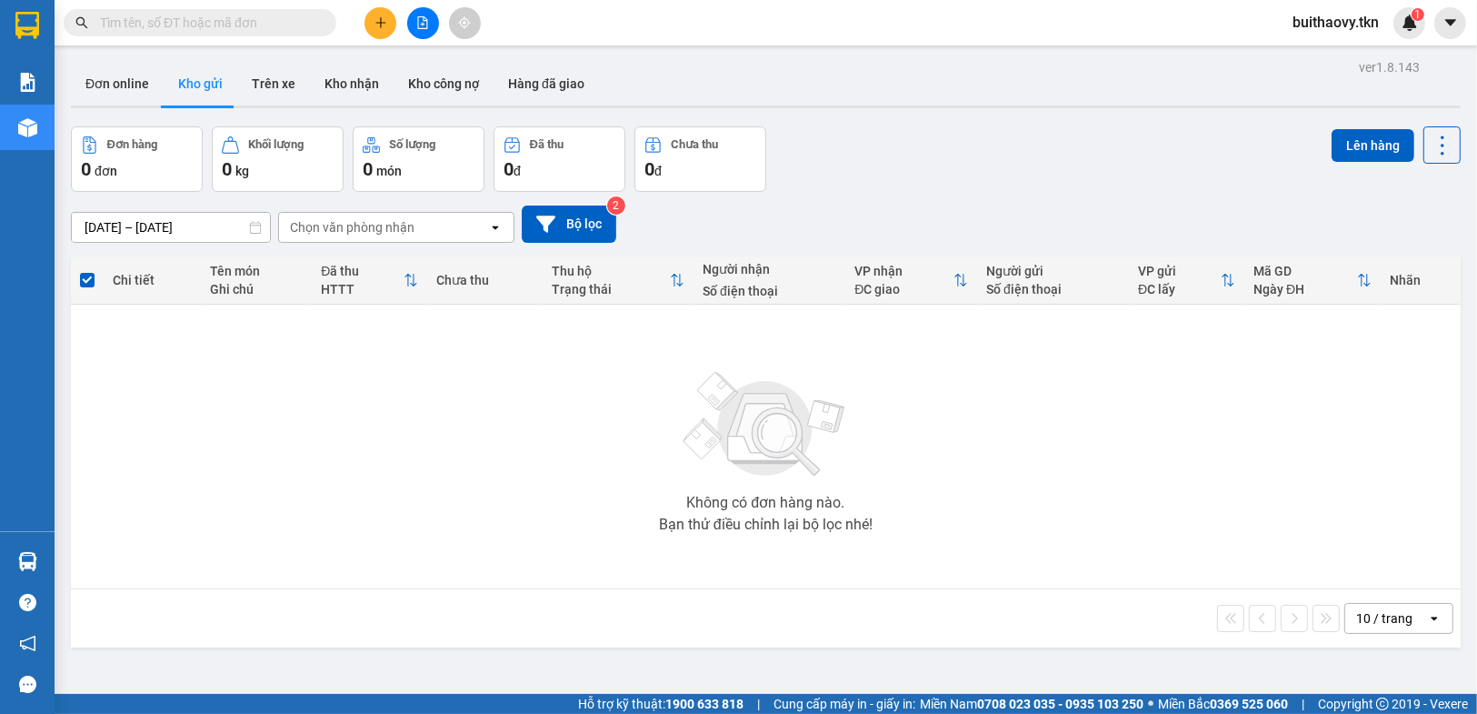
drag, startPoint x: 1029, startPoint y: 585, endPoint x: 966, endPoint y: 697, distance: 128.2
click at [1030, 585] on section "Kết quả tìm kiếm ( 0 ) Bộ lọc No Data buithaovy.tkn 1 Báo cáo Mẫu 1: Báo cáo dò…" at bounding box center [738, 357] width 1477 height 714
